Goal: Transaction & Acquisition: Purchase product/service

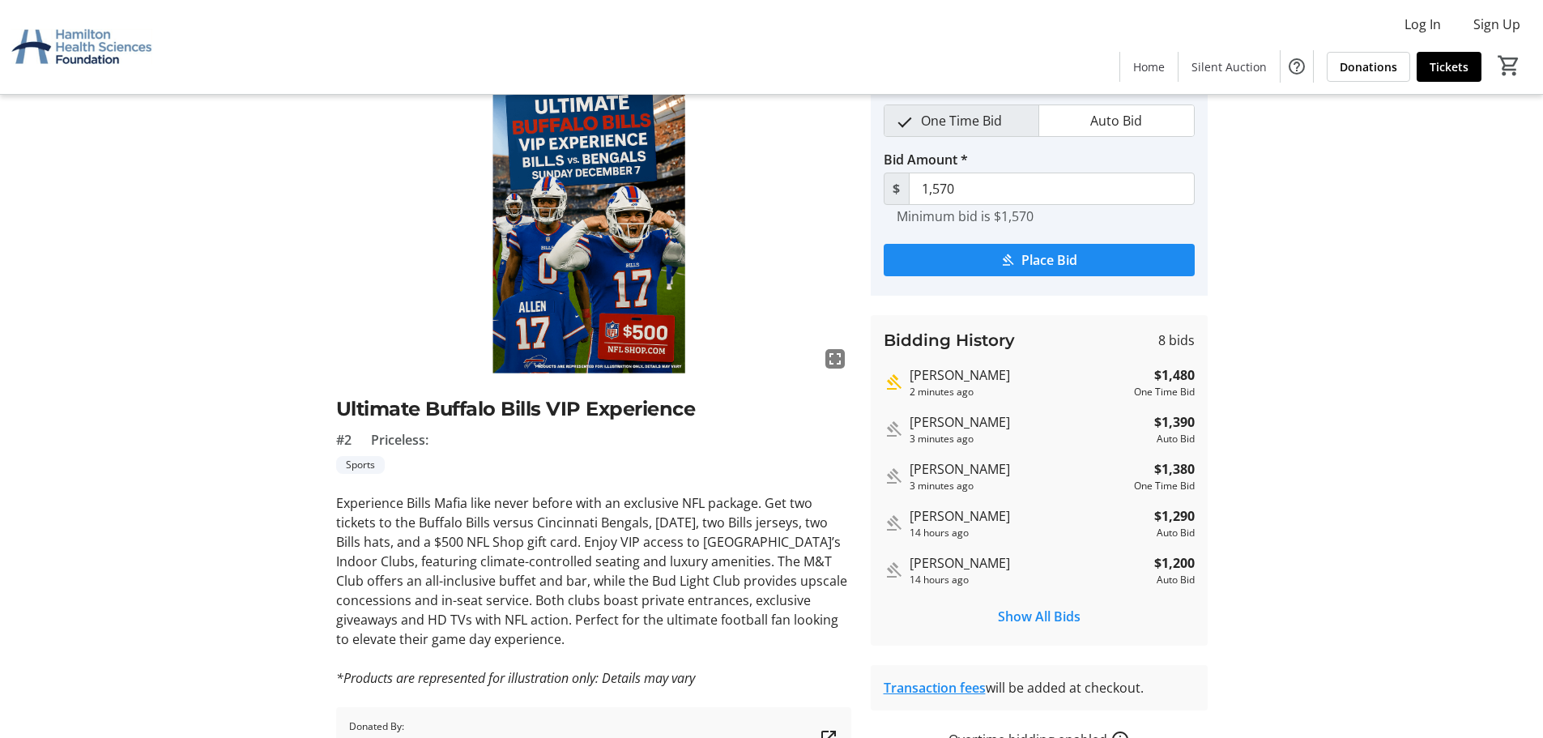
scroll to position [160, 0]
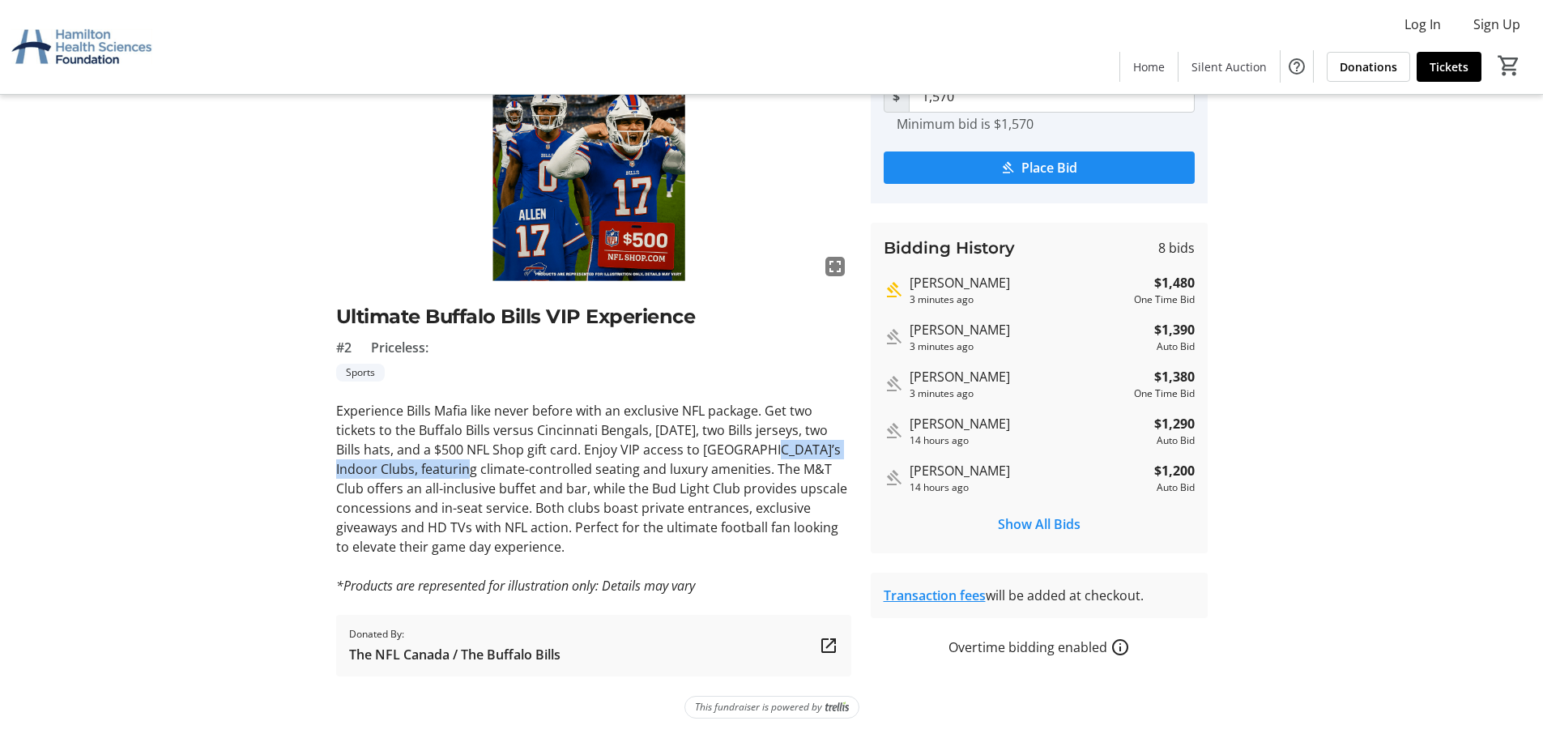
drag, startPoint x: 472, startPoint y: 467, endPoint x: 774, endPoint y: 452, distance: 301.8
click at [774, 452] on p "Experience Bills Mafia like never before with an exclusive NFL package. Get two…" at bounding box center [593, 479] width 515 height 156
copy p "[GEOGRAPHIC_DATA]’s Indoor Clubs"
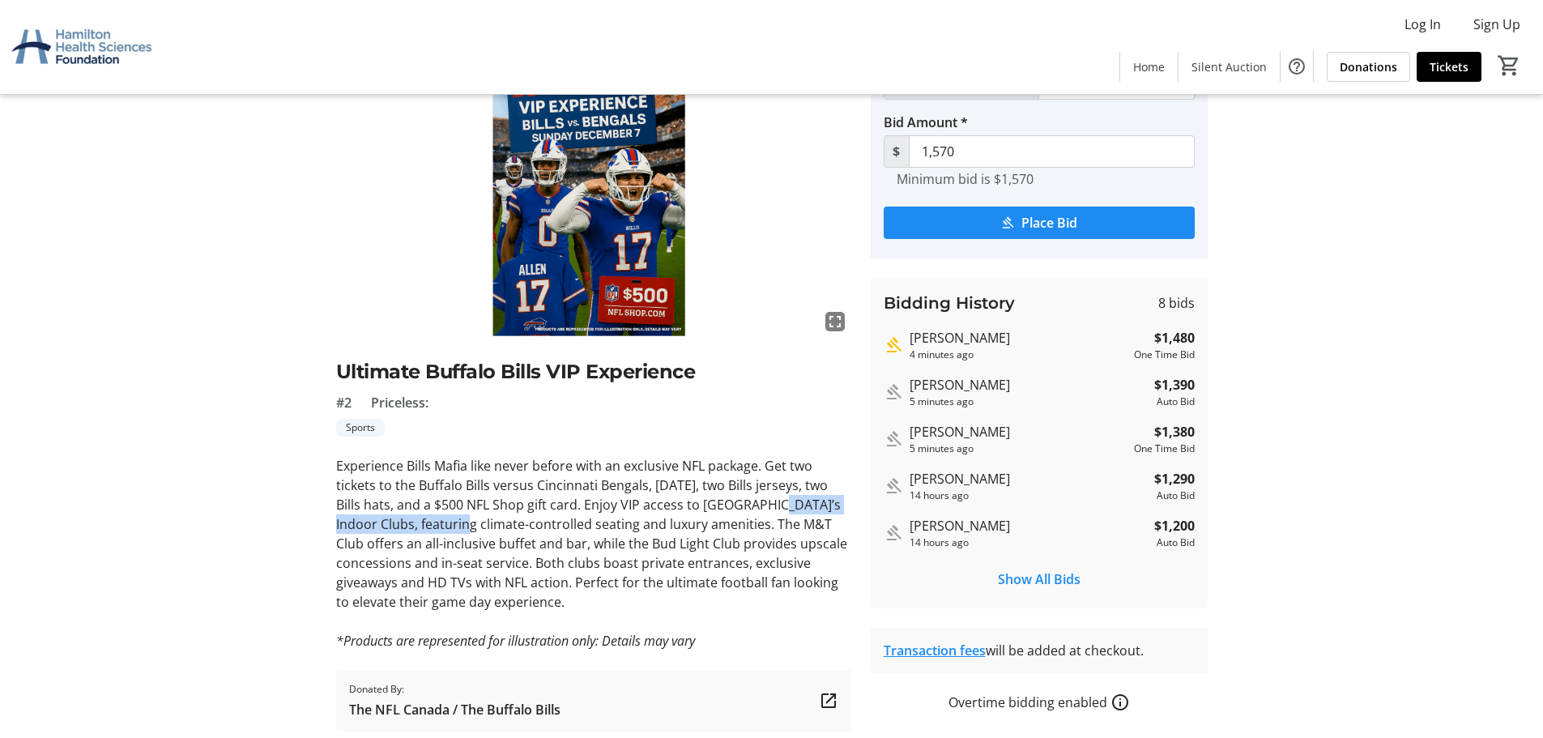
scroll to position [79, 0]
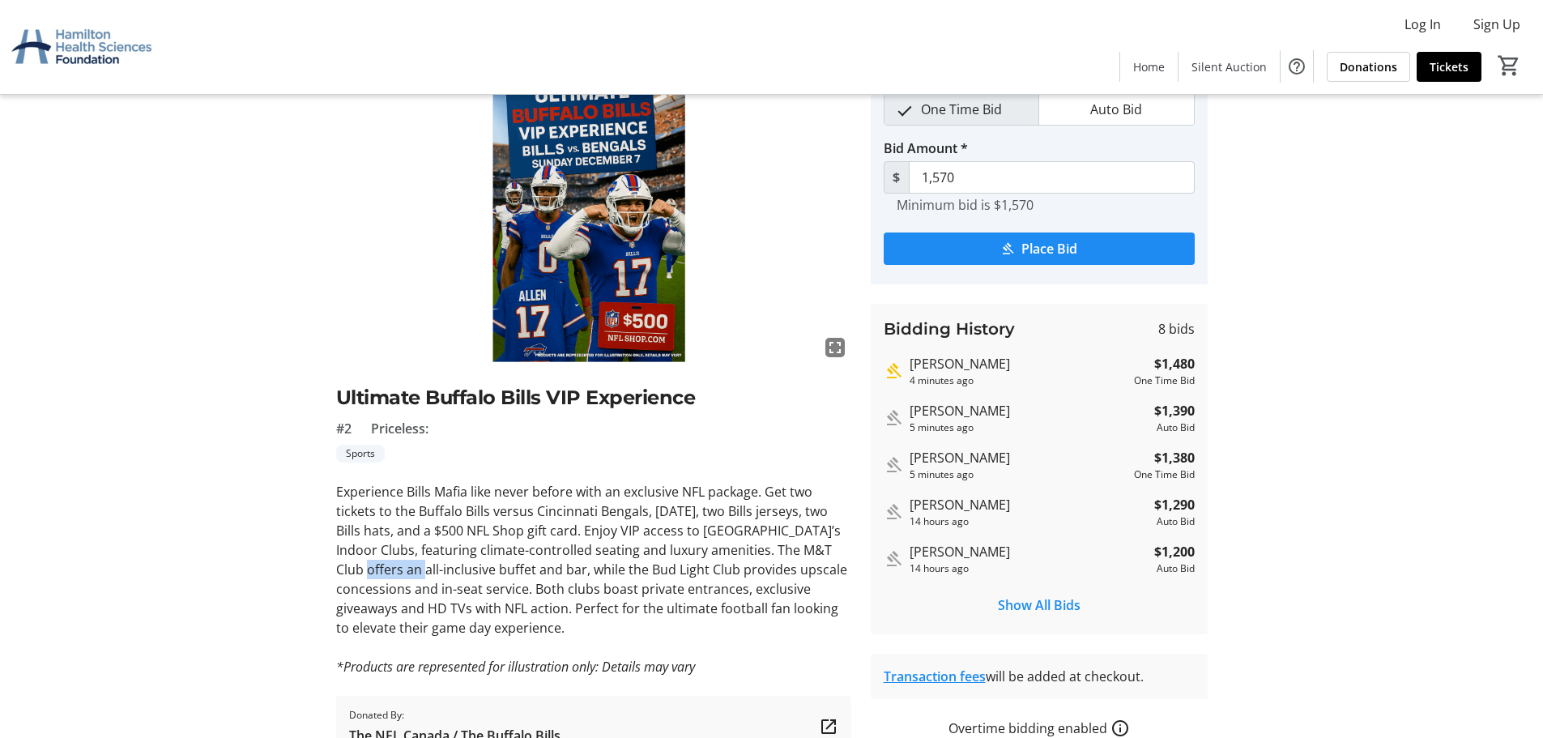
drag, startPoint x: 358, startPoint y: 570, endPoint x: 424, endPoint y: 573, distance: 65.7
click at [424, 573] on p "Experience Bills Mafia like never before with an exclusive NFL package. Get two…" at bounding box center [593, 560] width 515 height 156
copy p "M&T Club"
click at [1050, 242] on span "Place Bid" at bounding box center [1050, 248] width 56 height 19
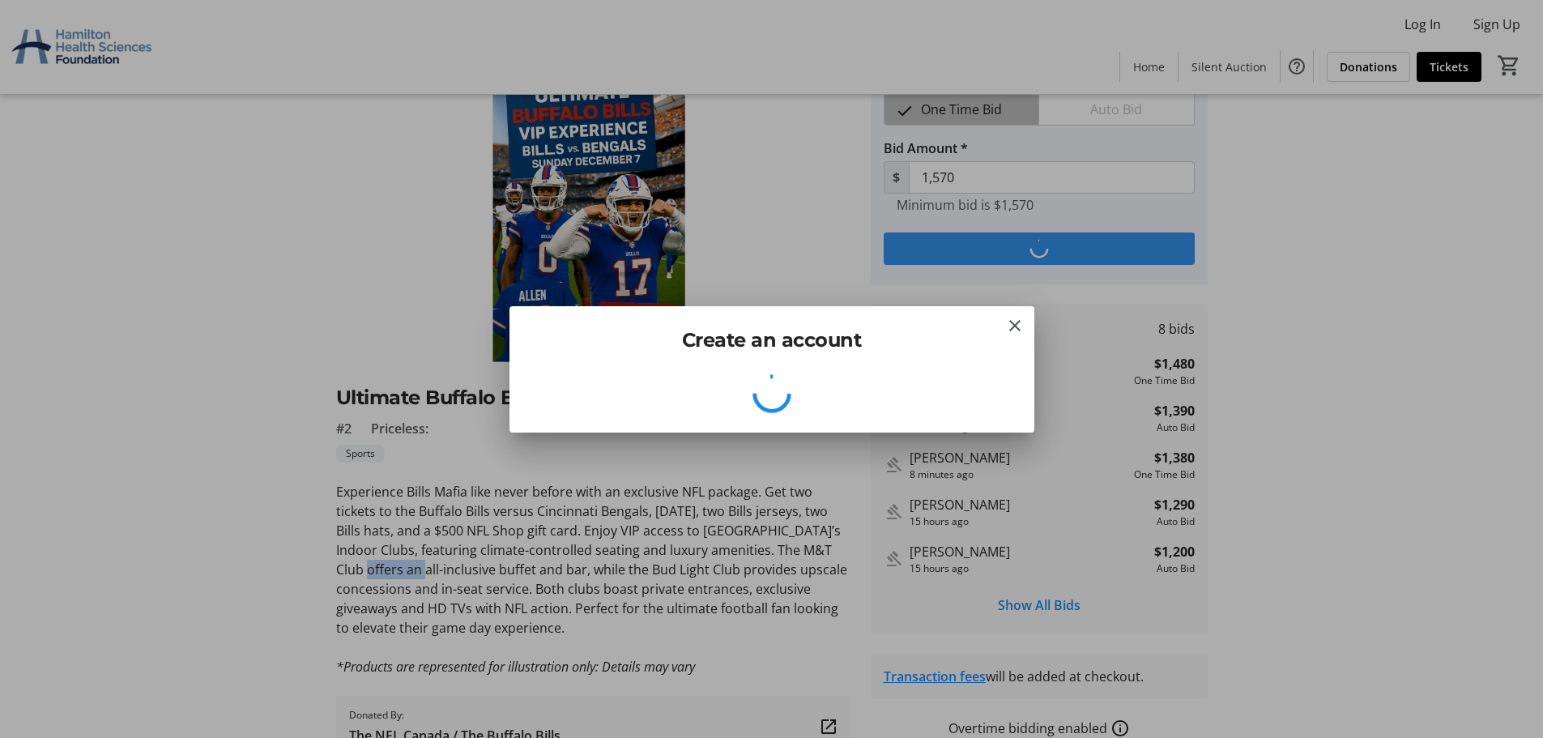
scroll to position [0, 0]
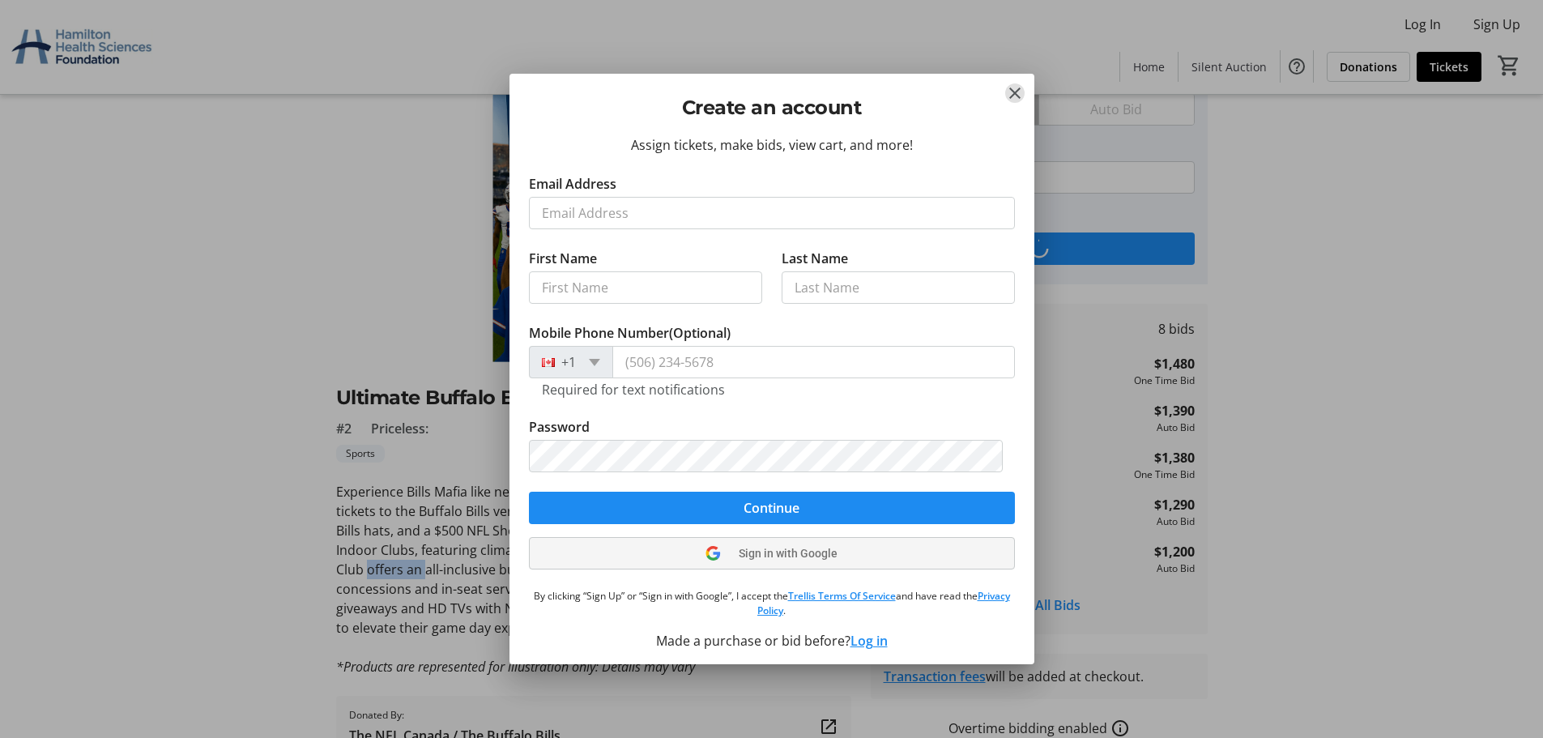
click at [818, 558] on span "Sign in with Google" at bounding box center [788, 553] width 99 height 13
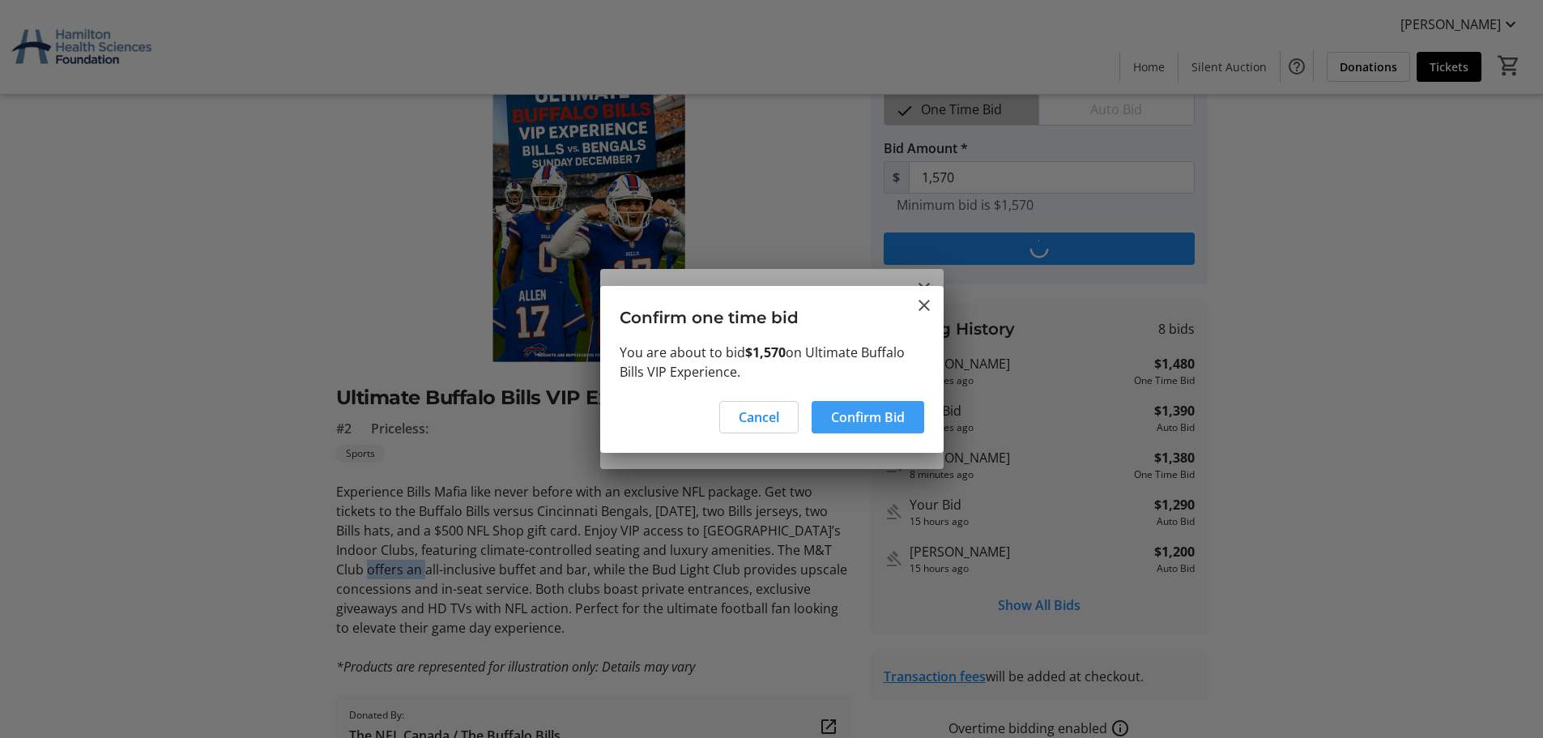
click at [847, 420] on span "Confirm Bid" at bounding box center [868, 417] width 74 height 19
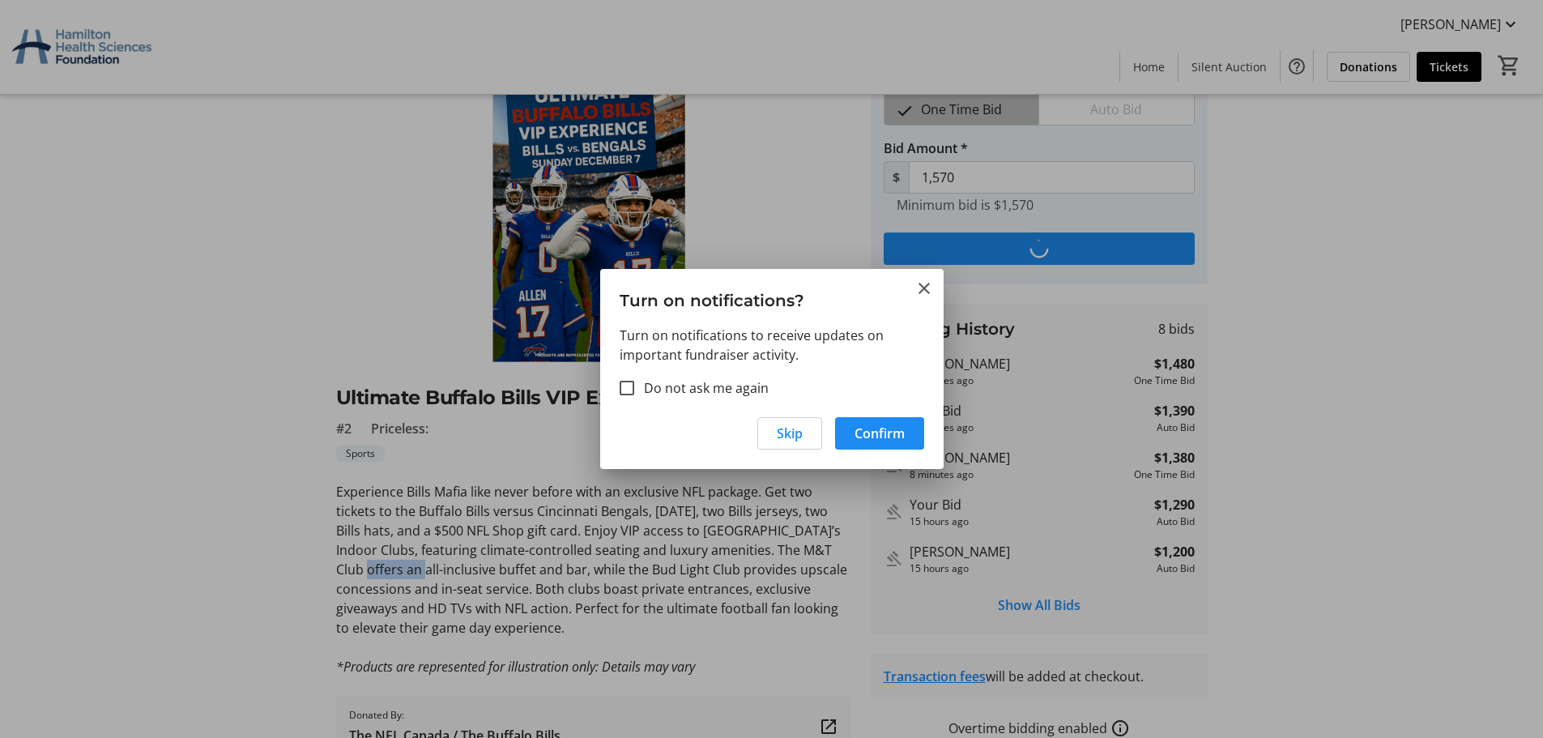
type input "1,660"
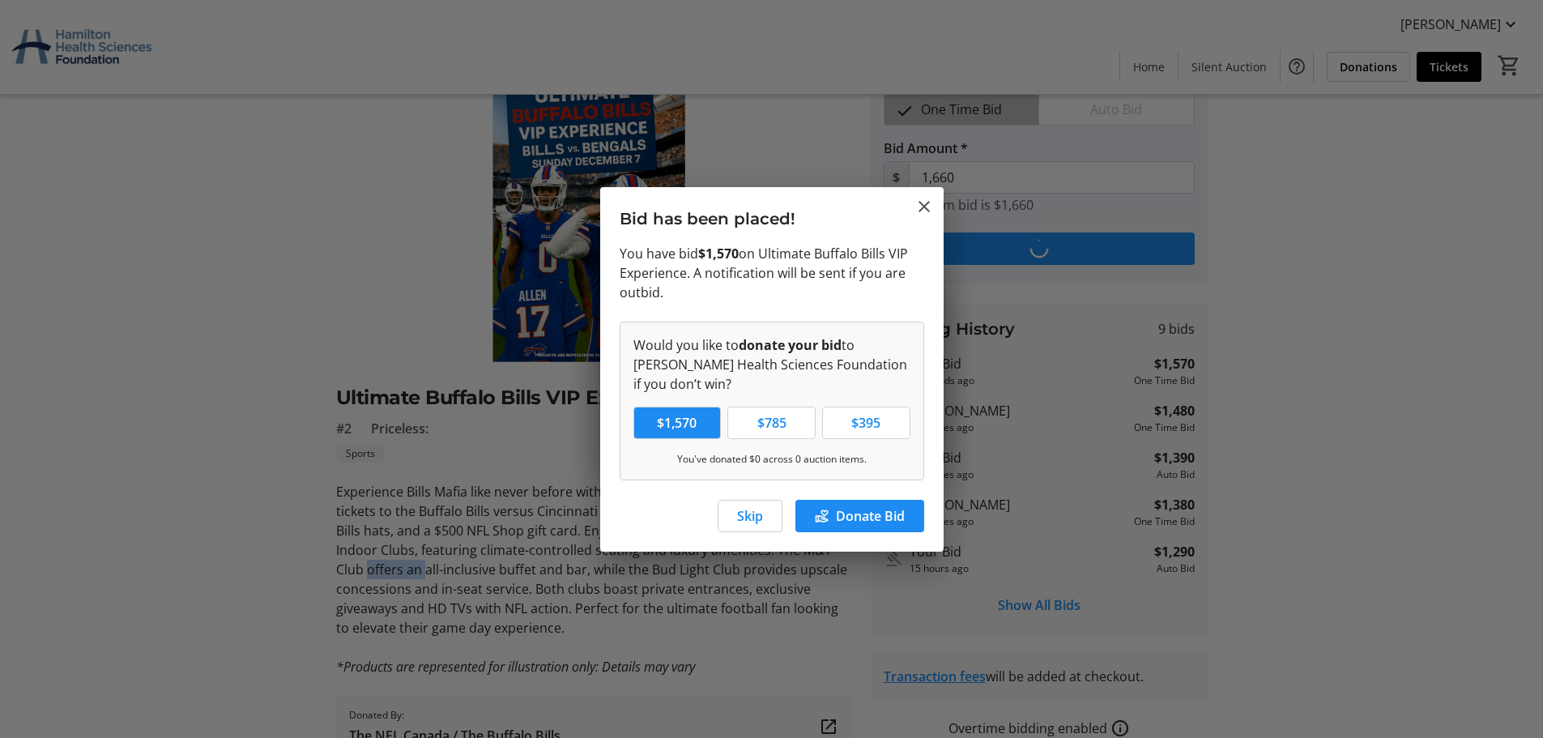
scroll to position [0, 0]
click at [758, 513] on span "Skip" at bounding box center [750, 515] width 26 height 19
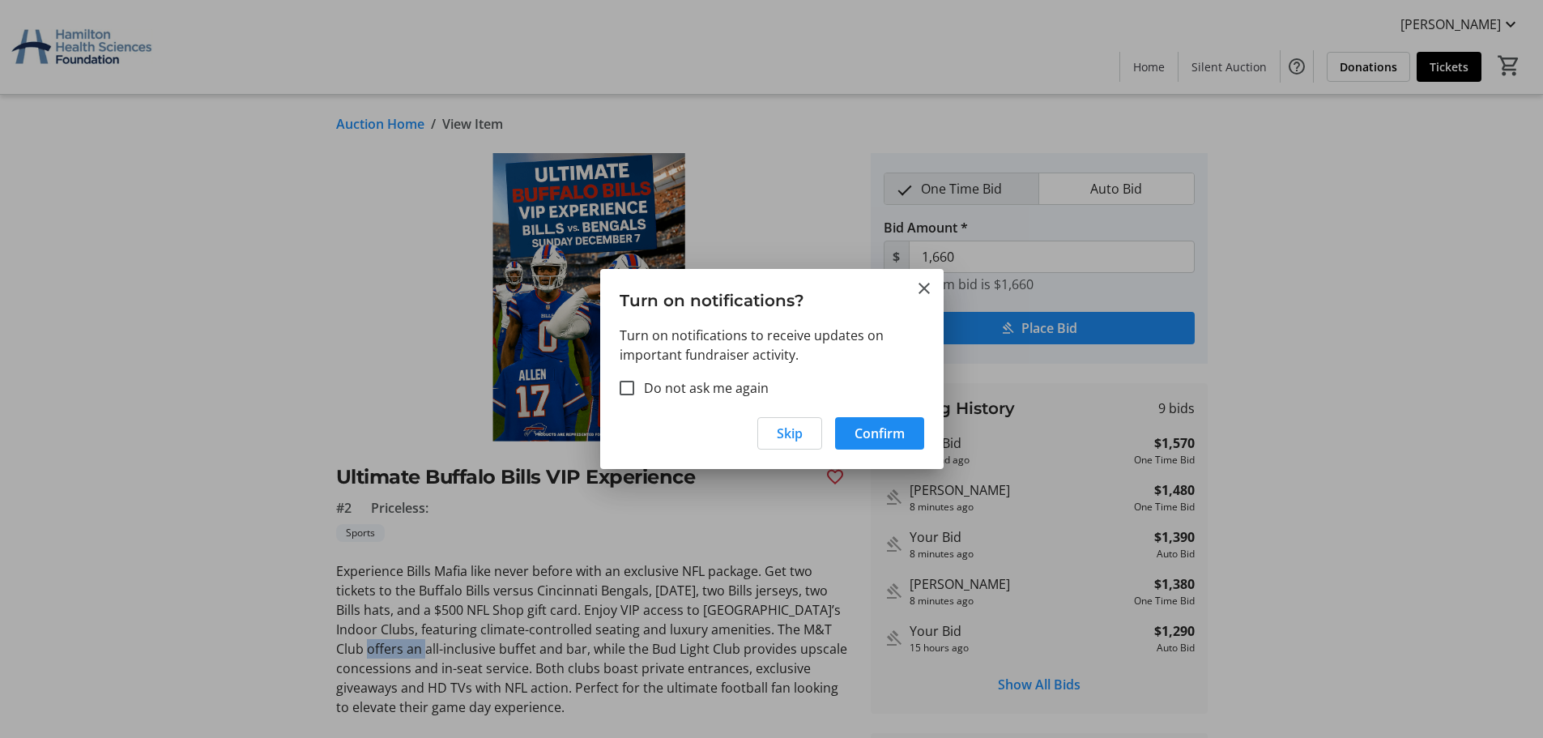
scroll to position [79, 0]
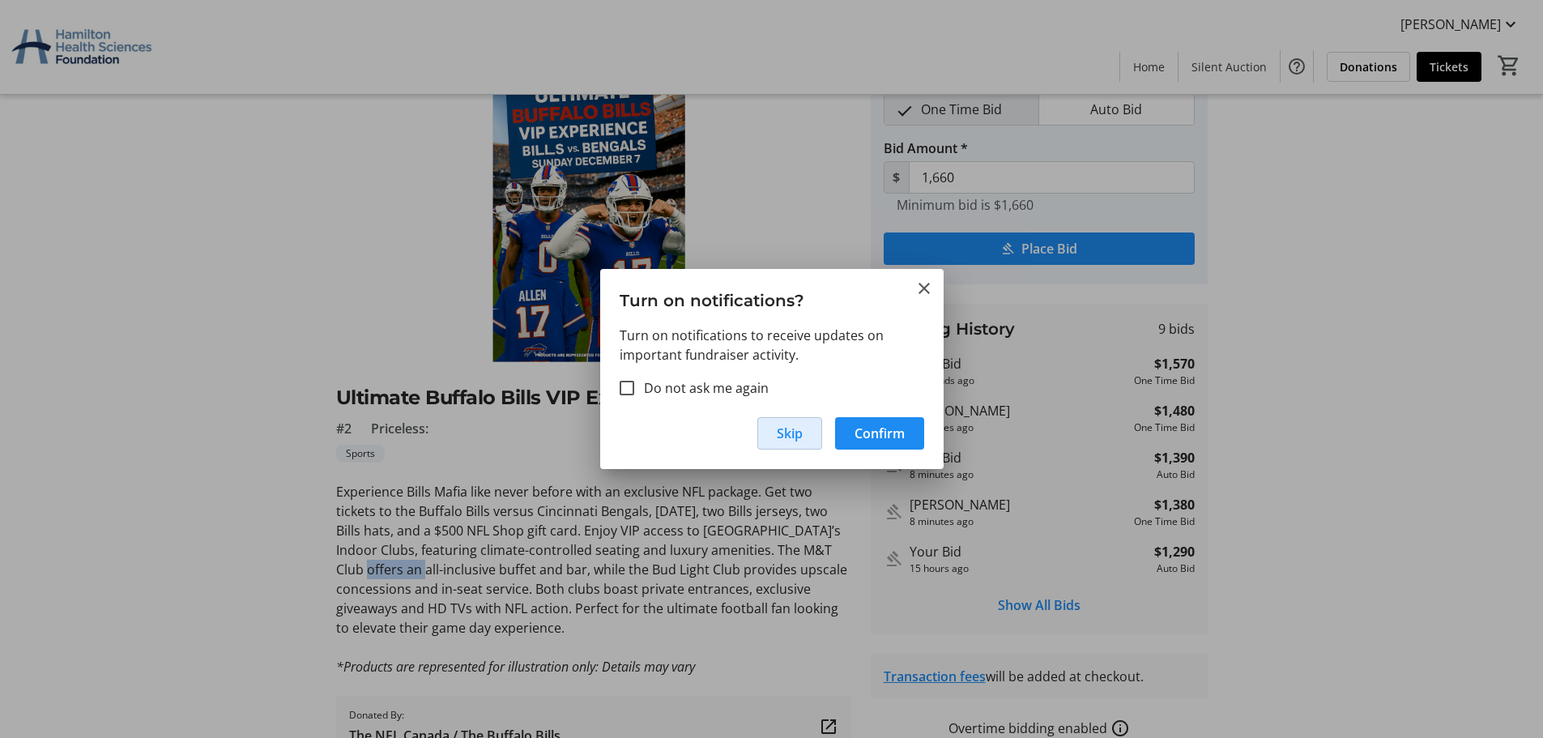
click at [790, 433] on span "Skip" at bounding box center [790, 433] width 26 height 19
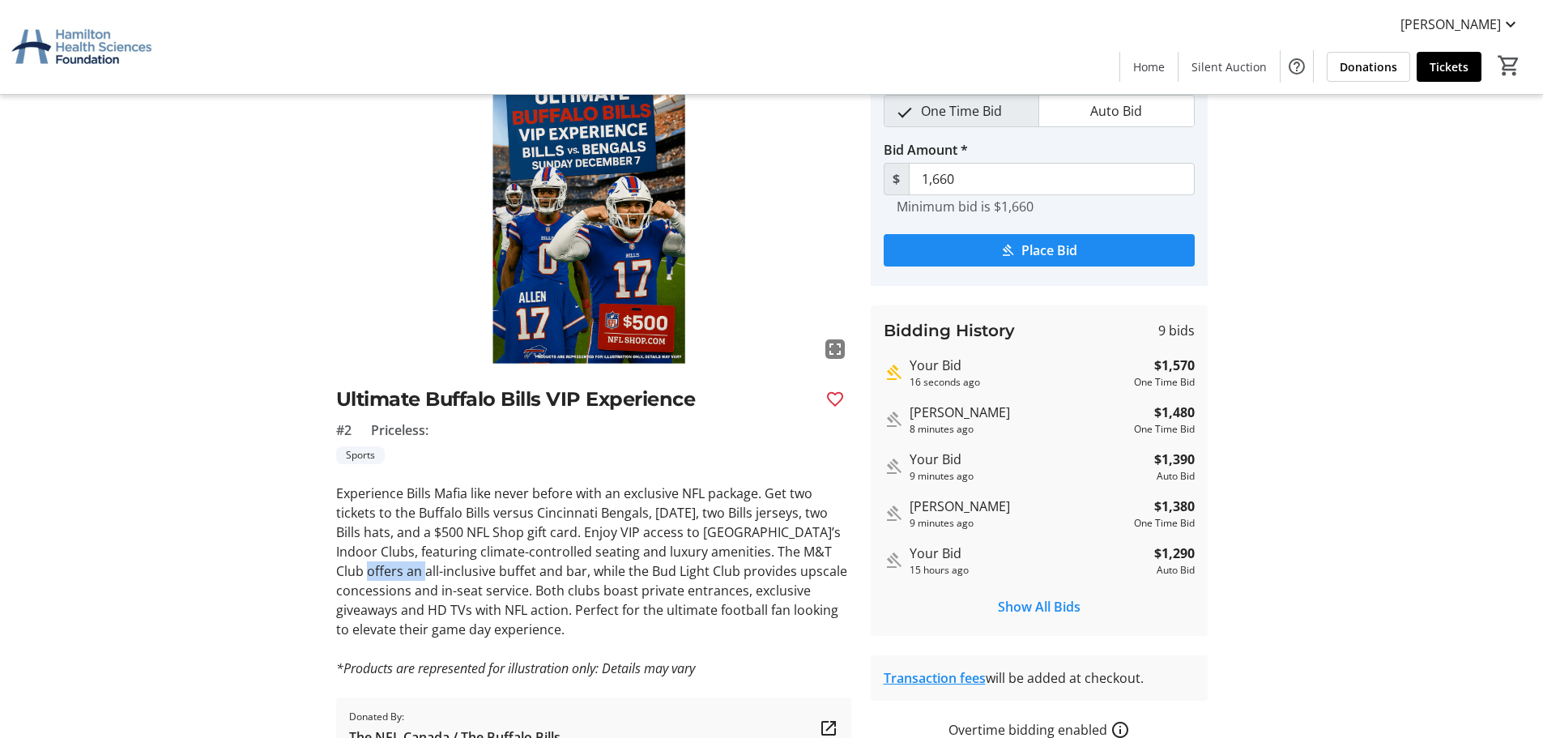
scroll to position [0, 0]
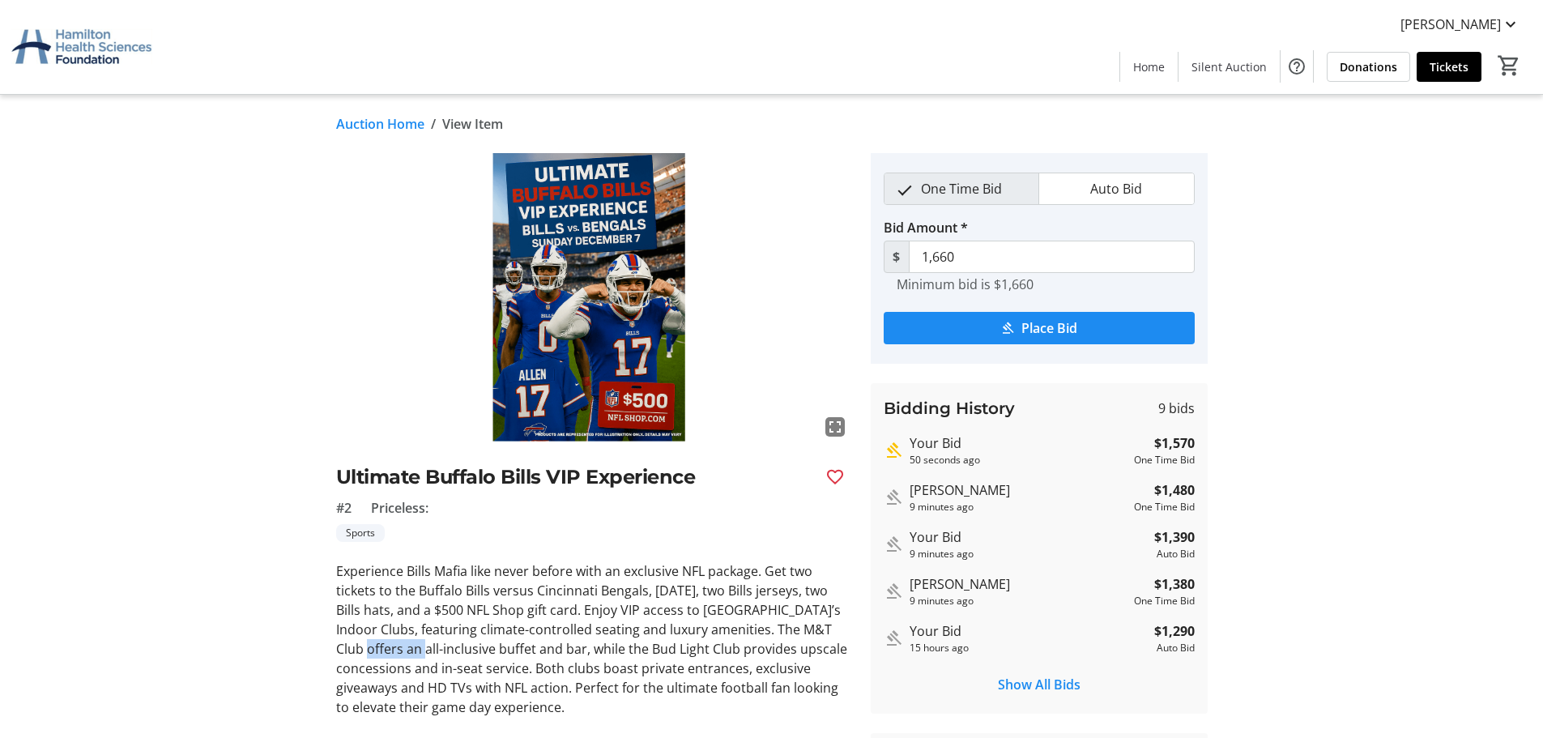
drag, startPoint x: 378, startPoint y: 128, endPoint x: 388, endPoint y: 129, distance: 9.8
click at [381, 128] on link "Auction Home" at bounding box center [380, 123] width 88 height 19
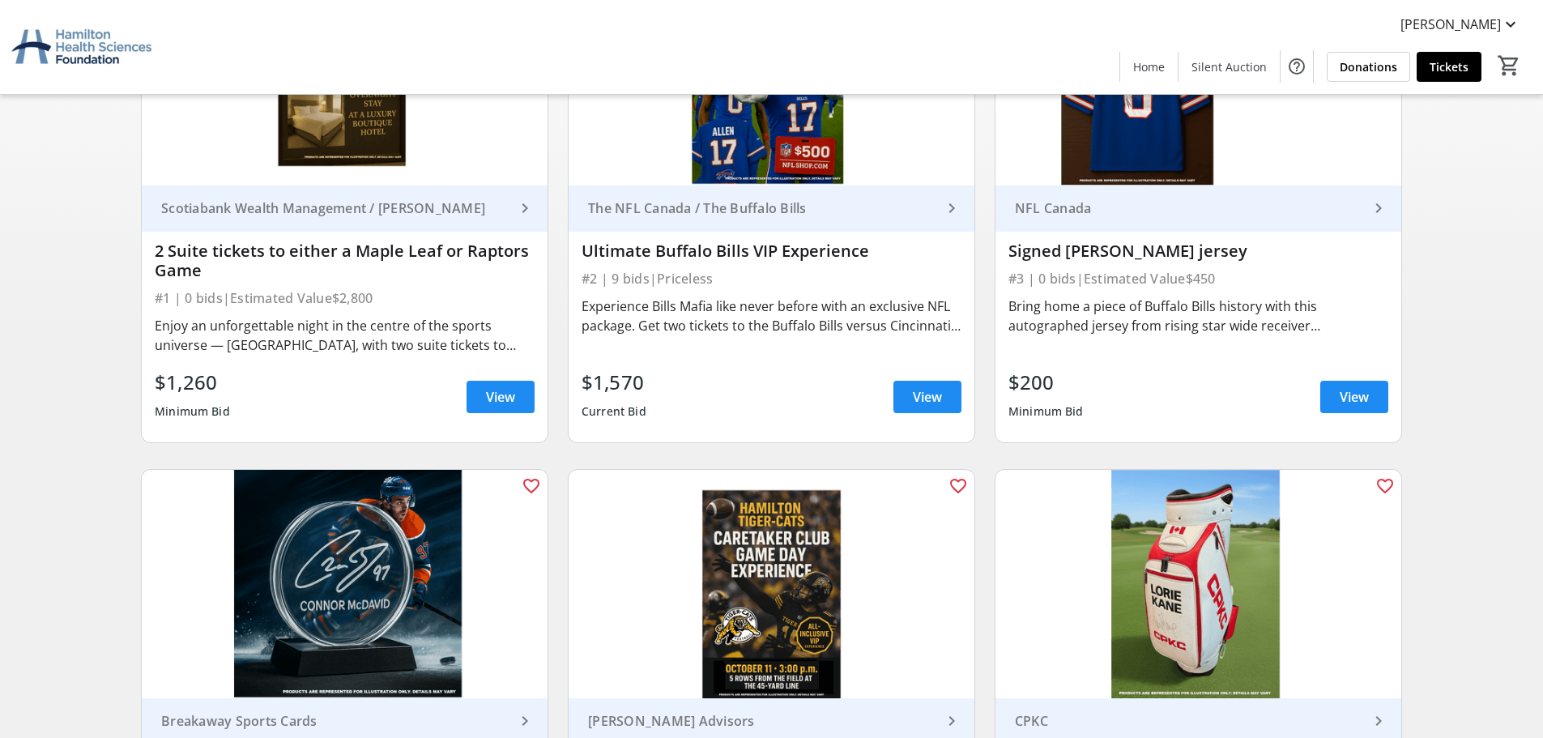
scroll to position [243, 0]
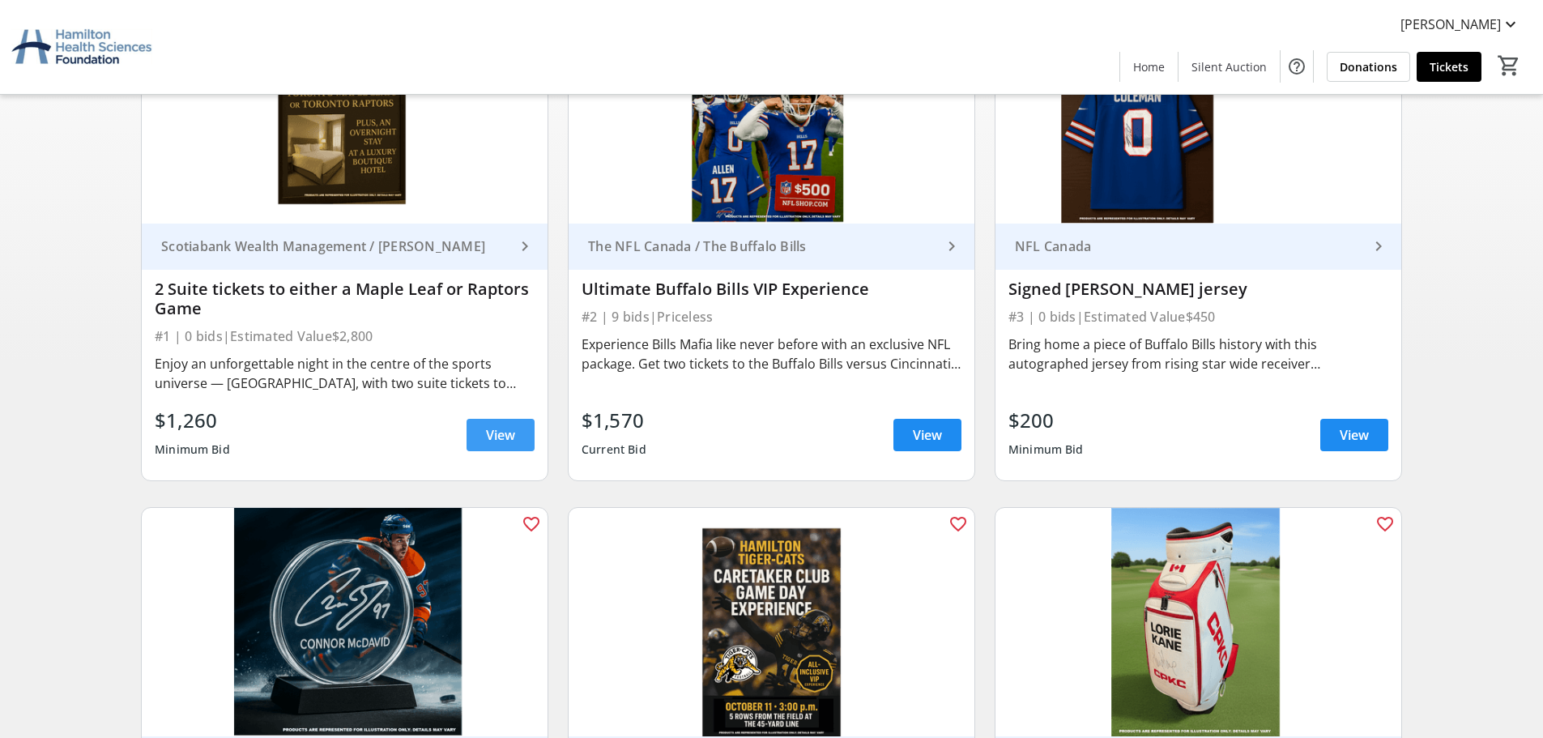
click at [497, 434] on span "View" at bounding box center [500, 434] width 29 height 19
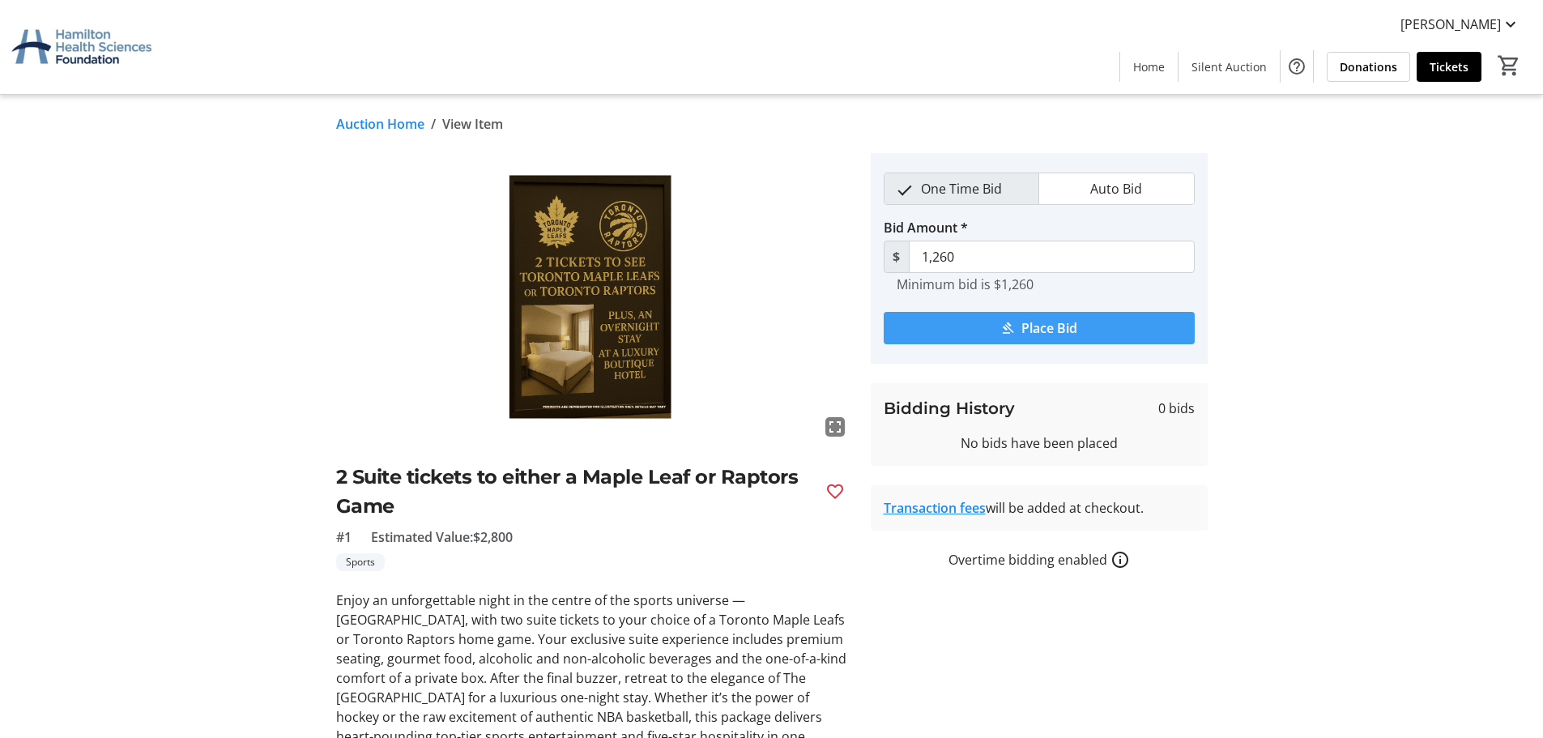
click at [1095, 322] on span "submit" at bounding box center [1039, 328] width 311 height 39
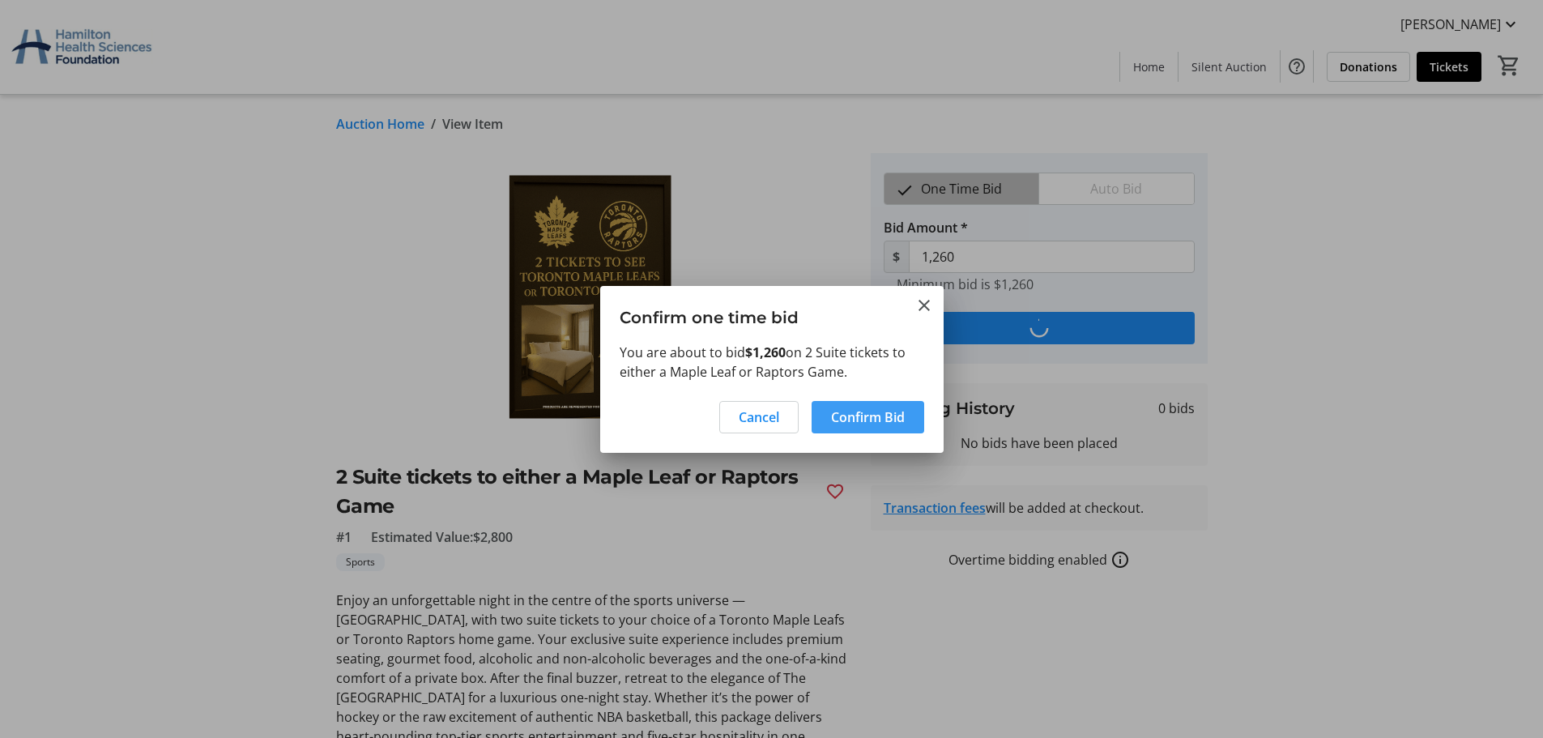
click at [881, 428] on span at bounding box center [868, 417] width 113 height 39
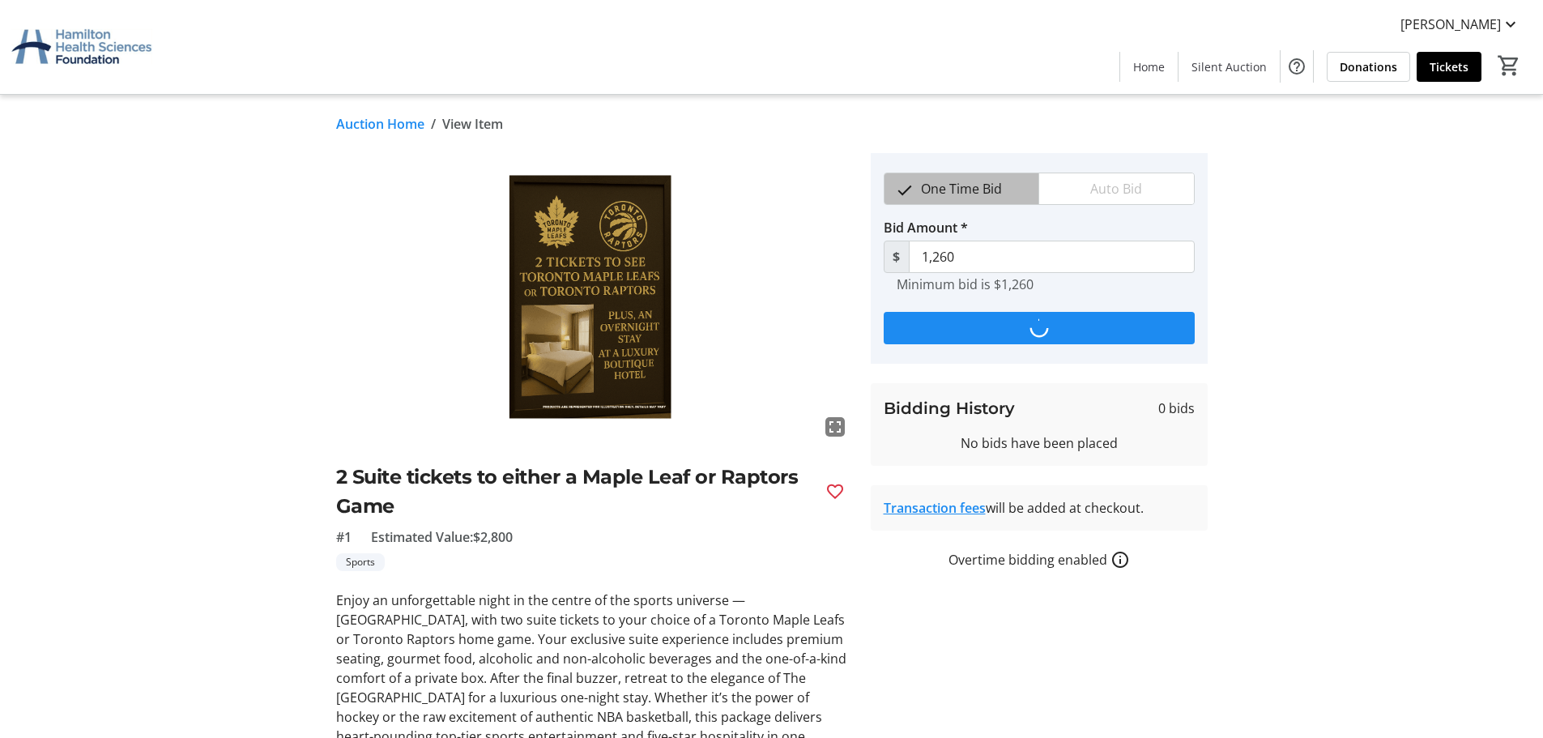
type input "1,385"
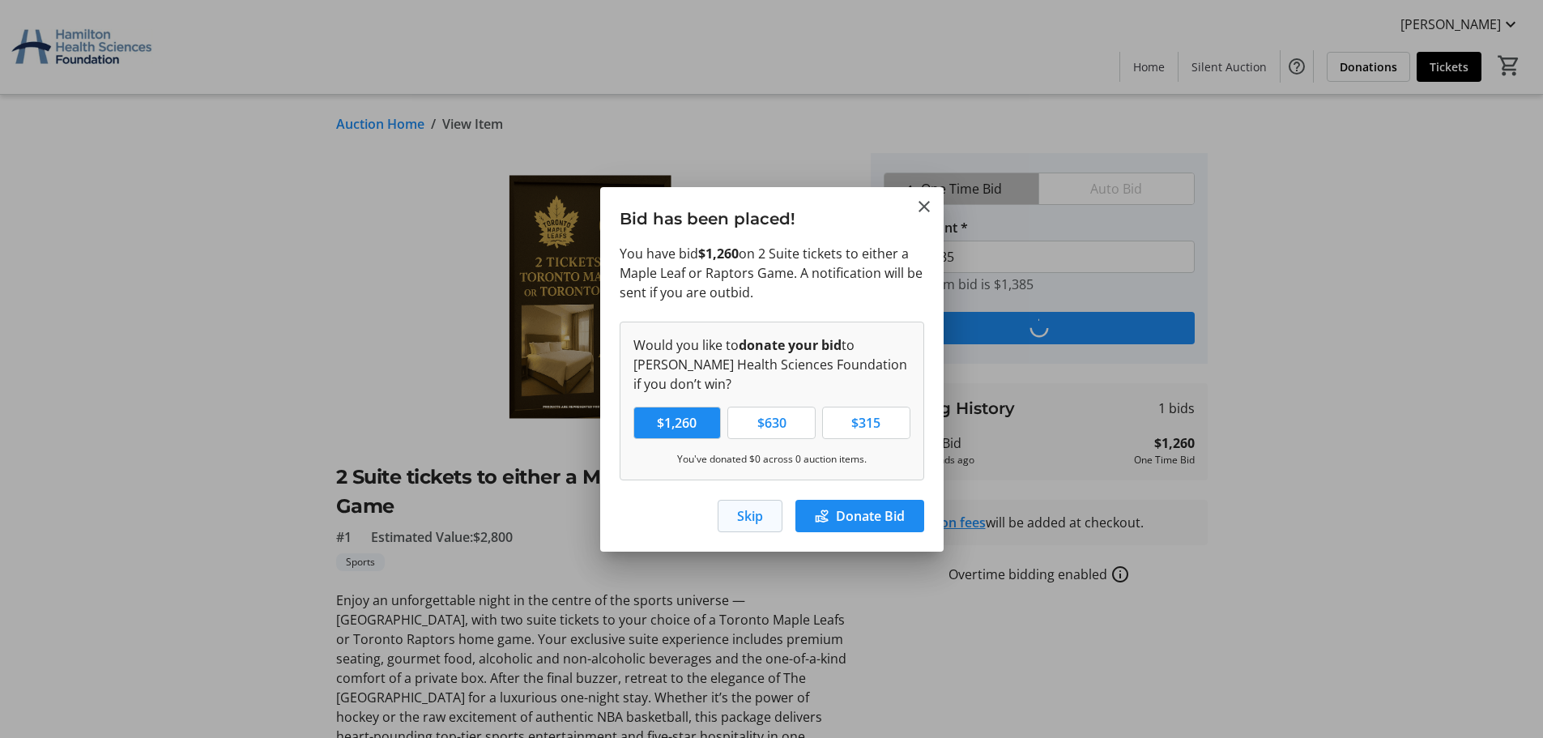
click at [746, 521] on span "Skip" at bounding box center [750, 515] width 26 height 19
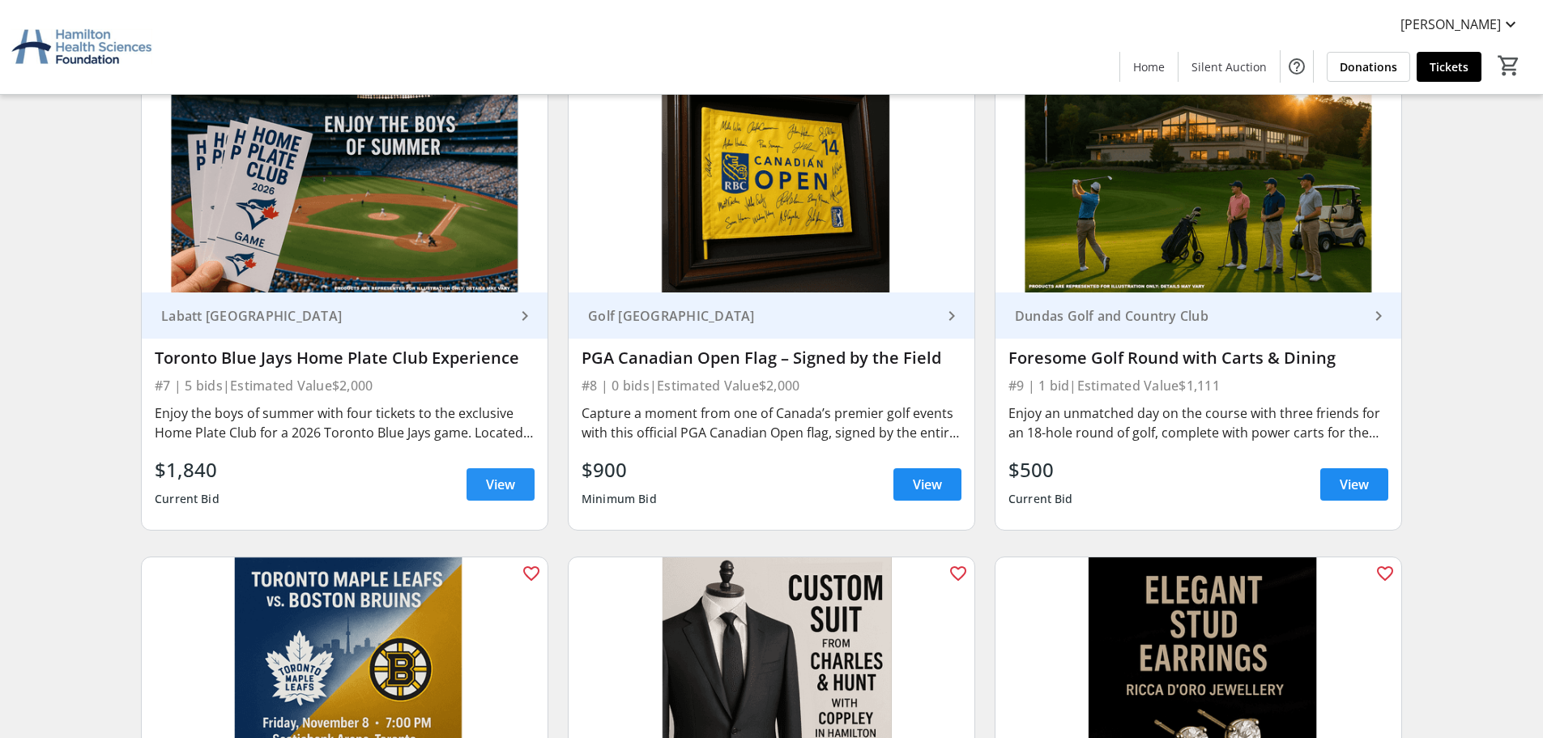
scroll to position [1296, 0]
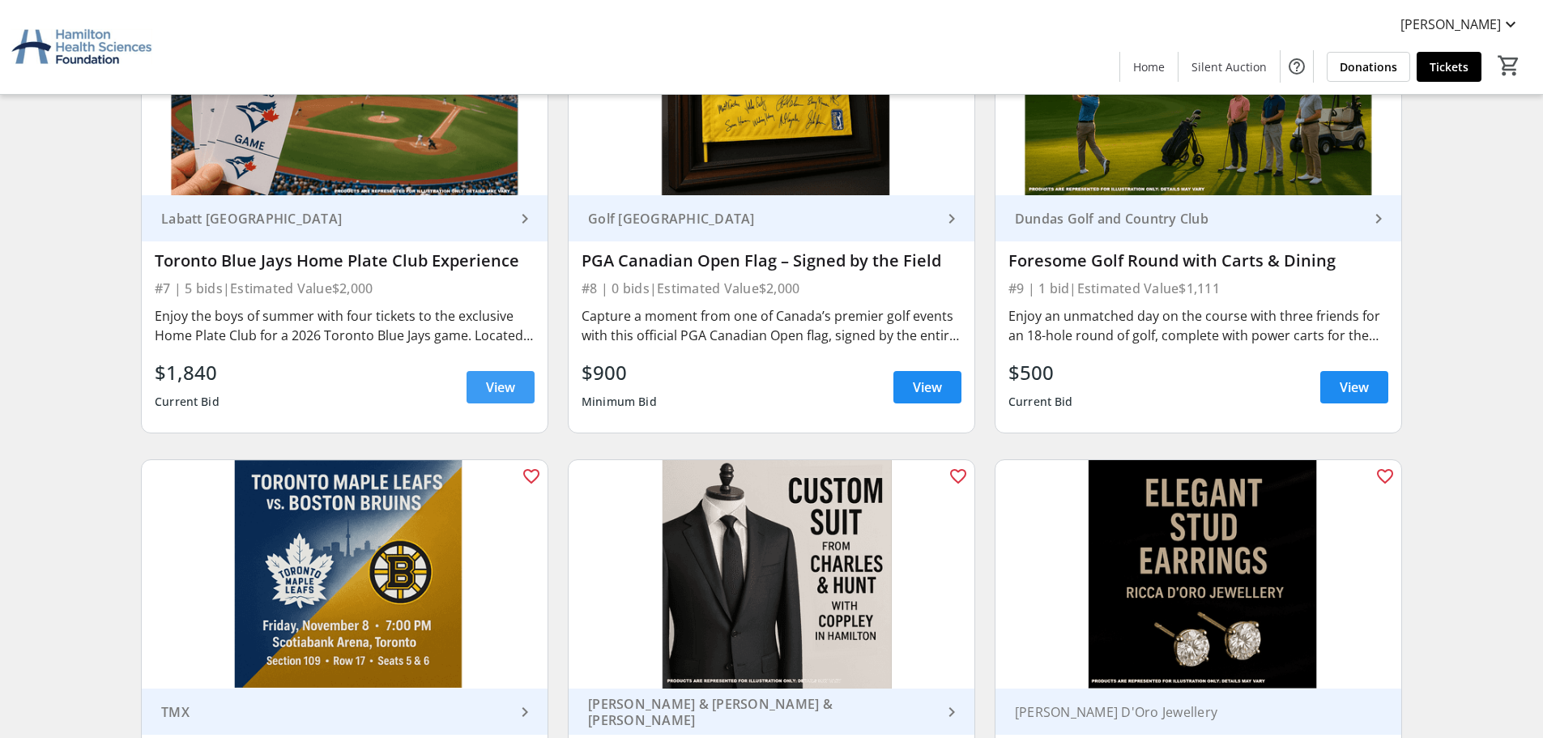
click at [505, 374] on span at bounding box center [501, 387] width 68 height 39
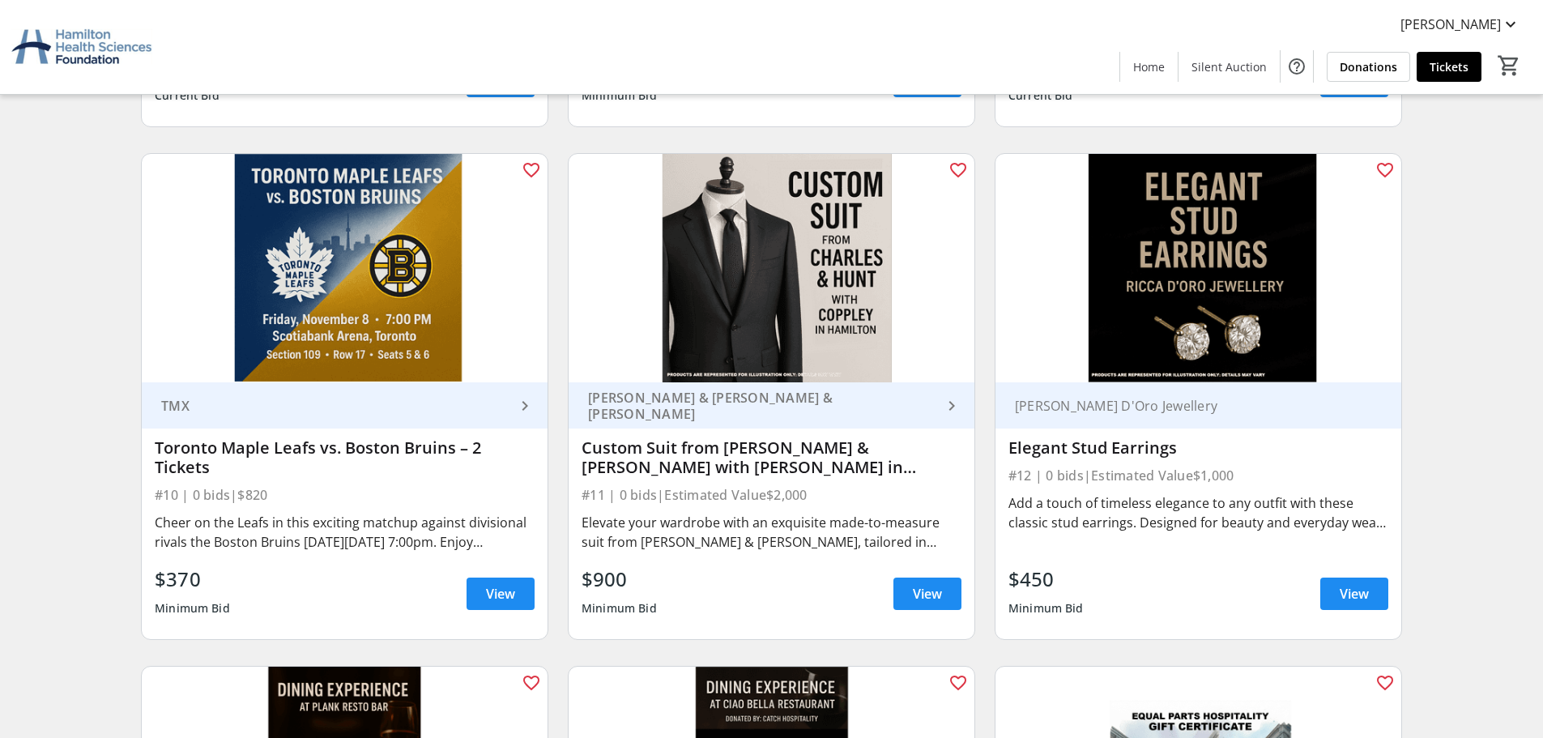
scroll to position [1620, 0]
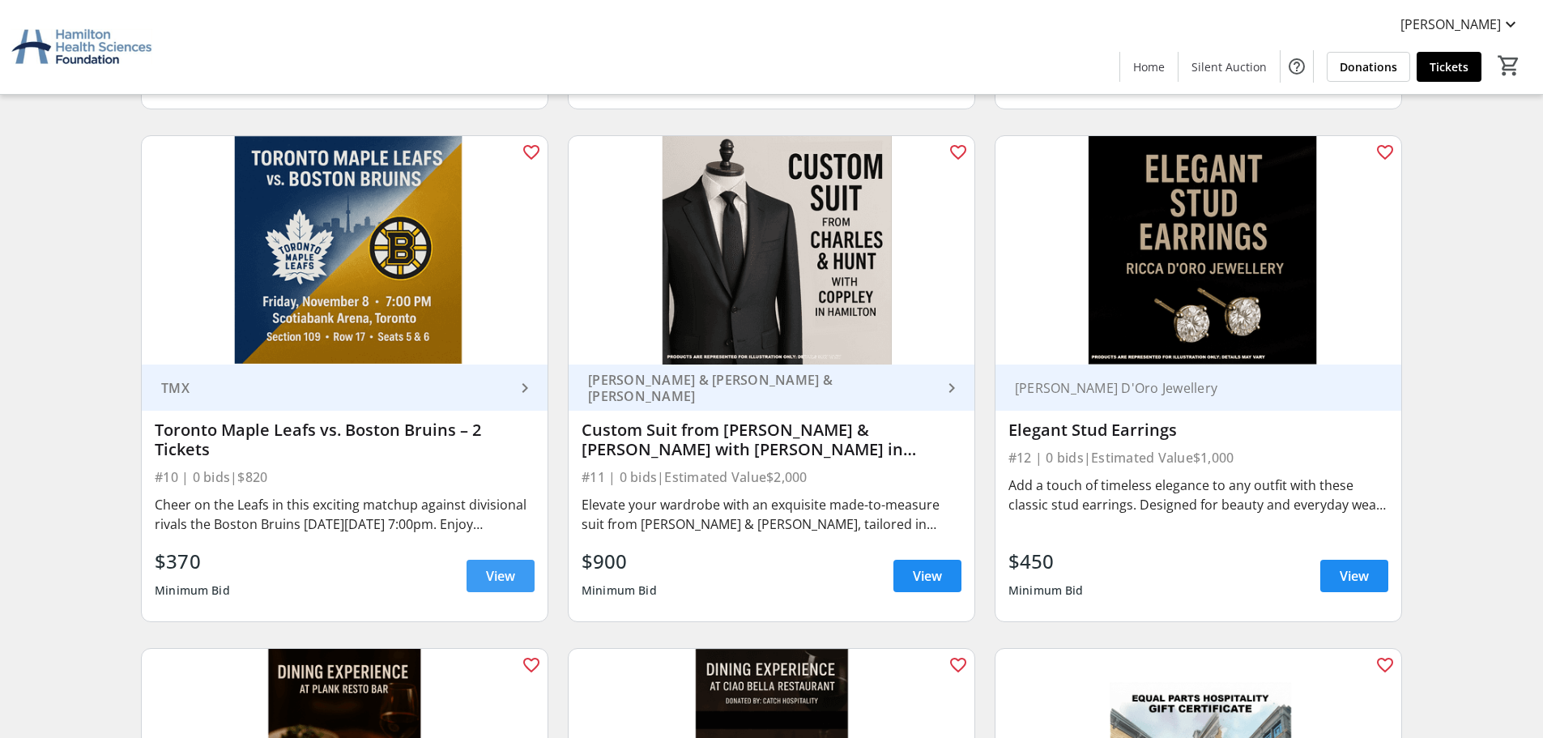
click at [493, 565] on span at bounding box center [501, 576] width 68 height 39
